Goal: Download file/media

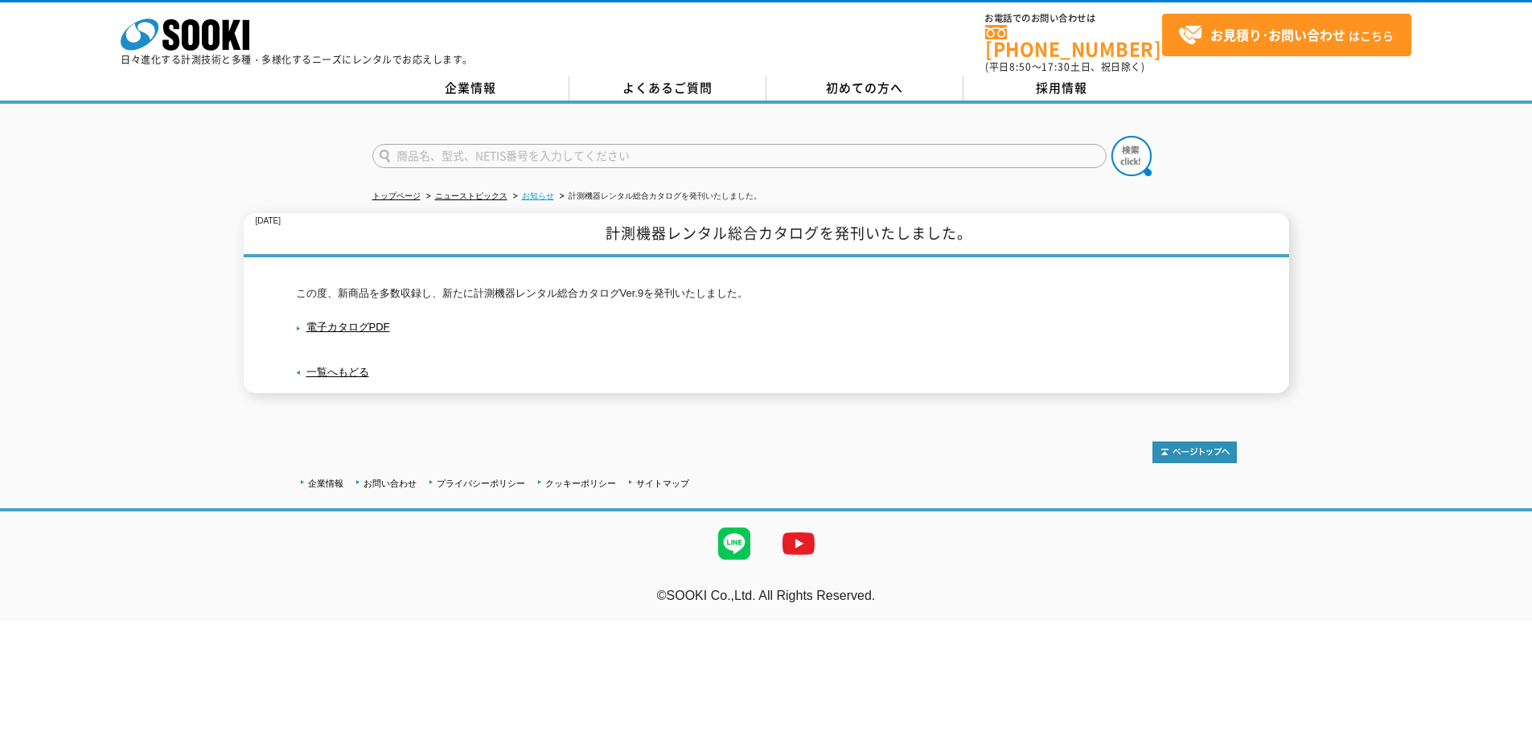
click at [533, 191] on link "お知らせ" at bounding box center [538, 195] width 32 height 9
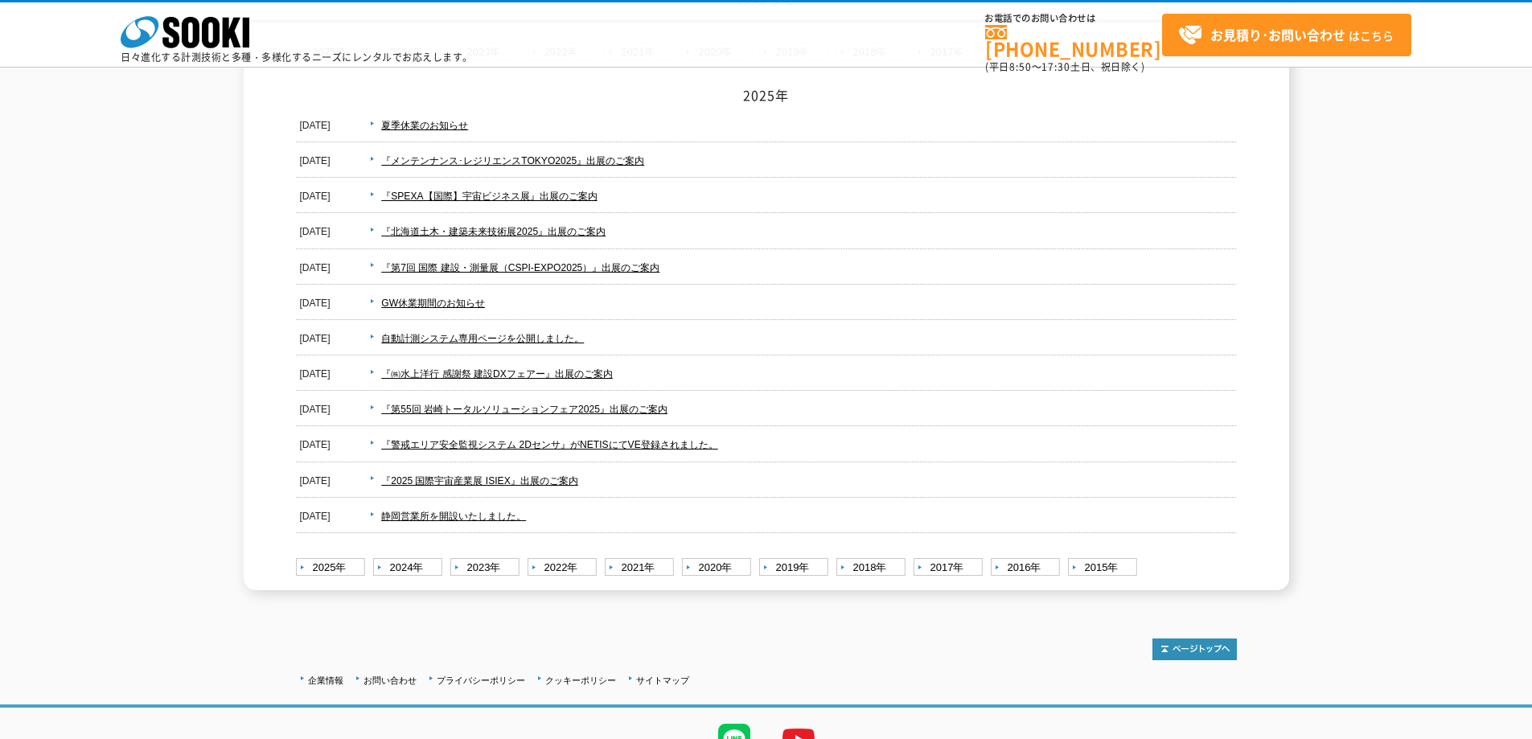
scroll to position [161, 0]
click at [391, 570] on link "2024年" at bounding box center [409, 567] width 73 height 20
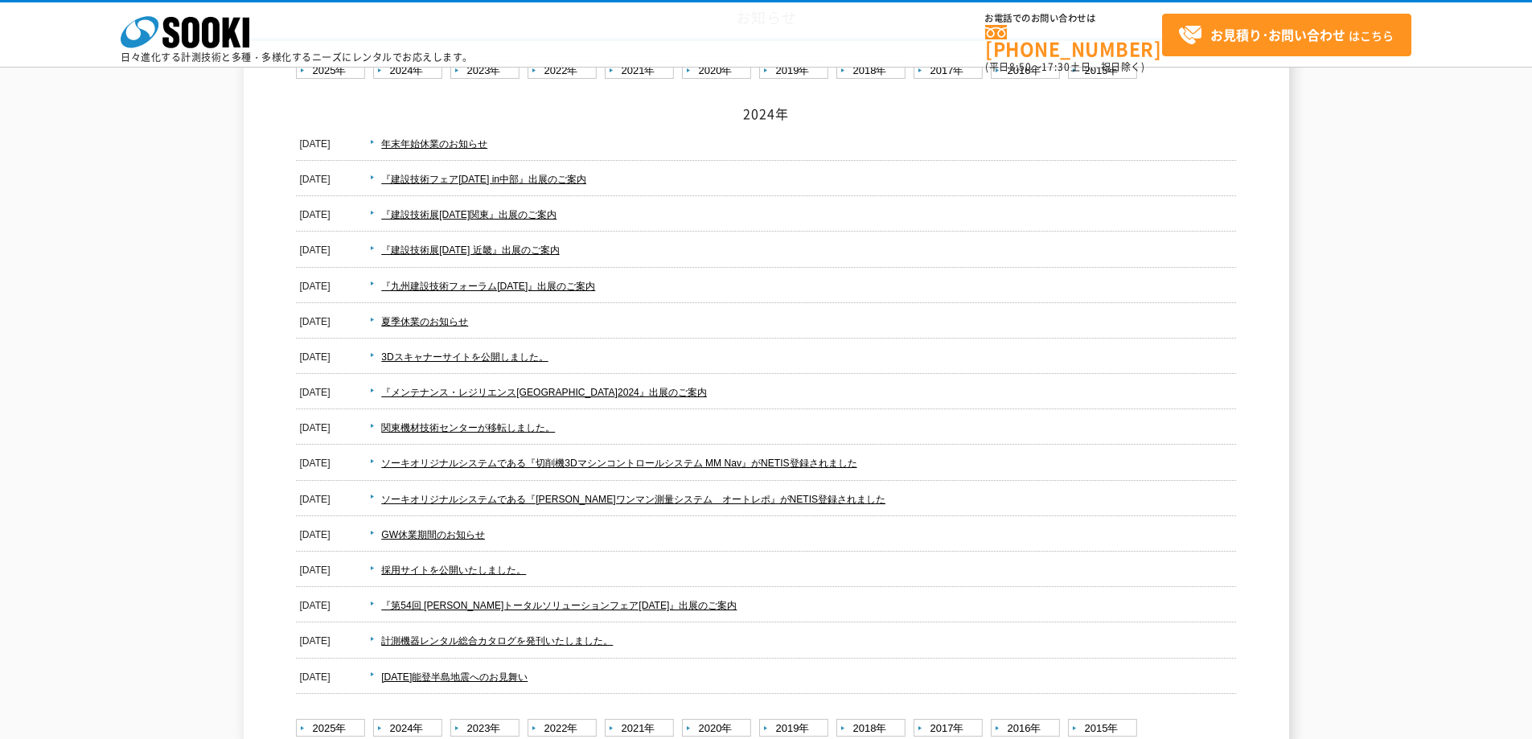
scroll to position [161, 0]
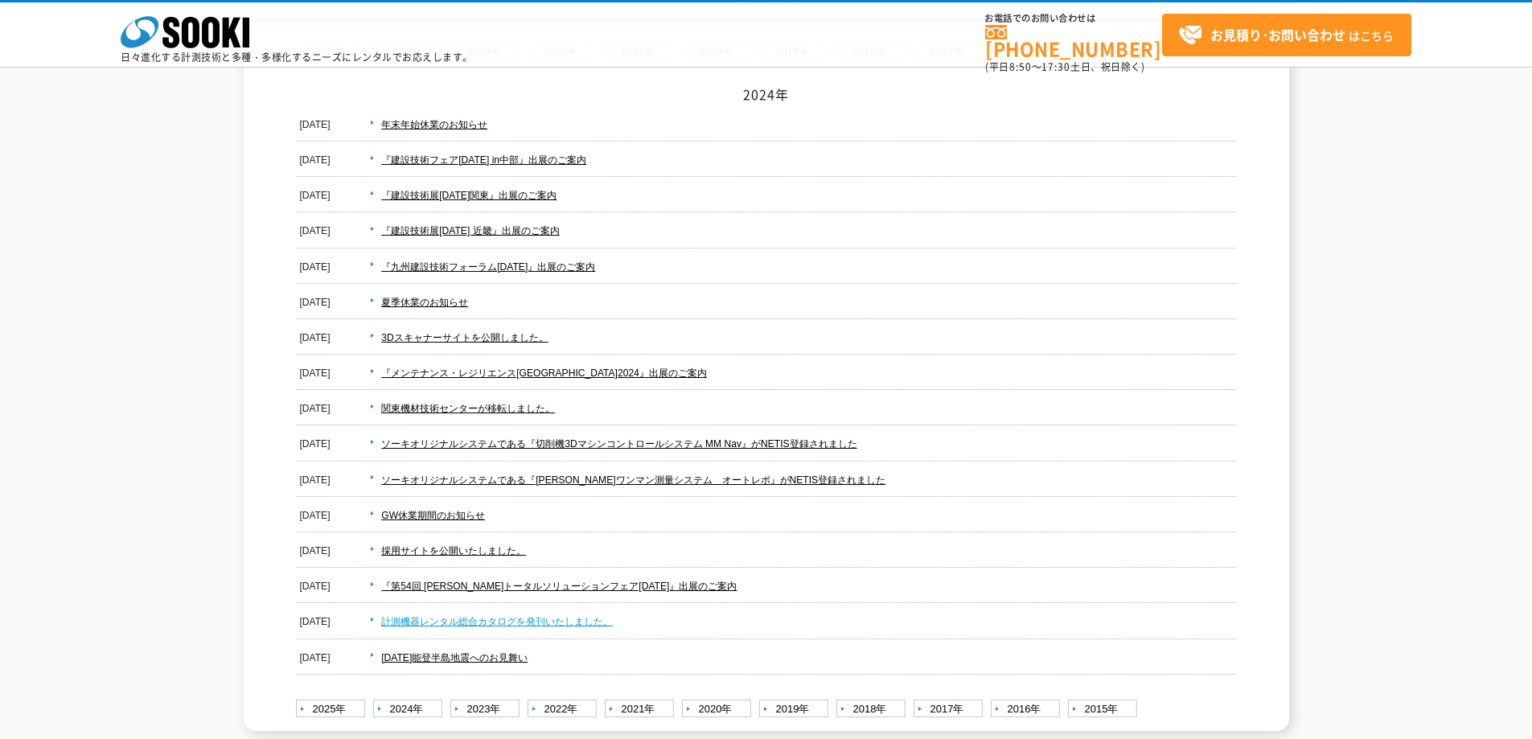
click at [498, 622] on link "計測機器レンタル総合カタログを発刊いたしました。" at bounding box center [497, 621] width 232 height 11
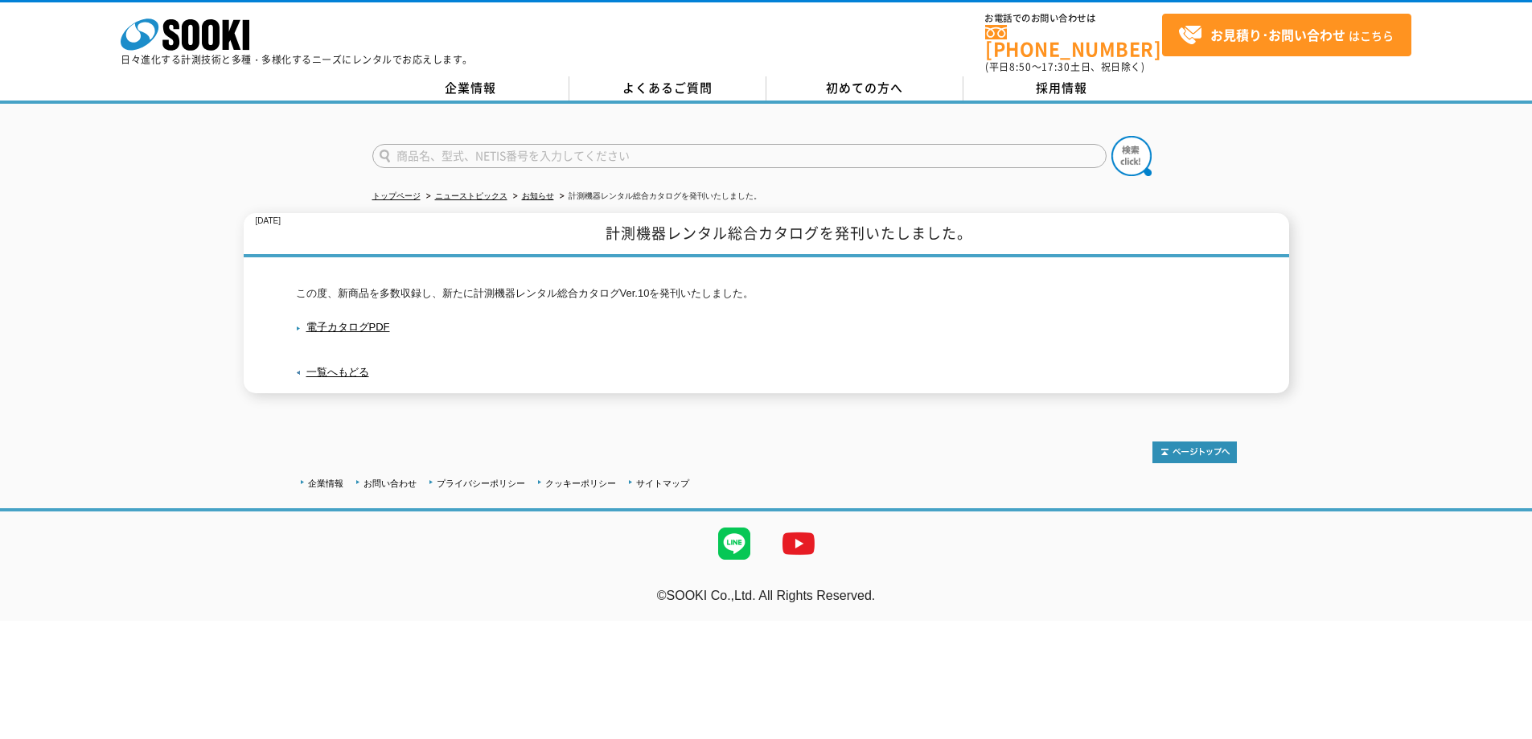
click at [368, 326] on p "電子カタログPDF" at bounding box center [766, 327] width 941 height 27
click at [371, 321] on link "電子カタログPDF" at bounding box center [343, 327] width 94 height 12
click at [364, 321] on link "電子カタログPDF" at bounding box center [343, 327] width 94 height 12
